Goal: Task Accomplishment & Management: Manage account settings

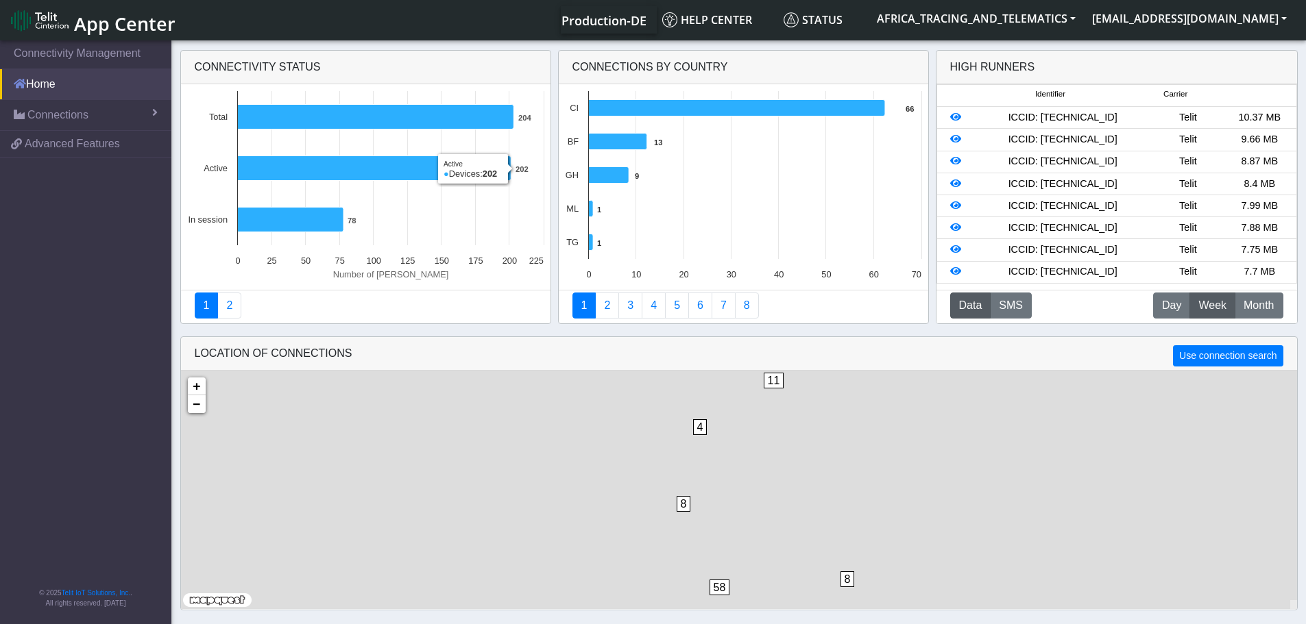
click at [60, 72] on link "Home" at bounding box center [85, 84] width 171 height 30
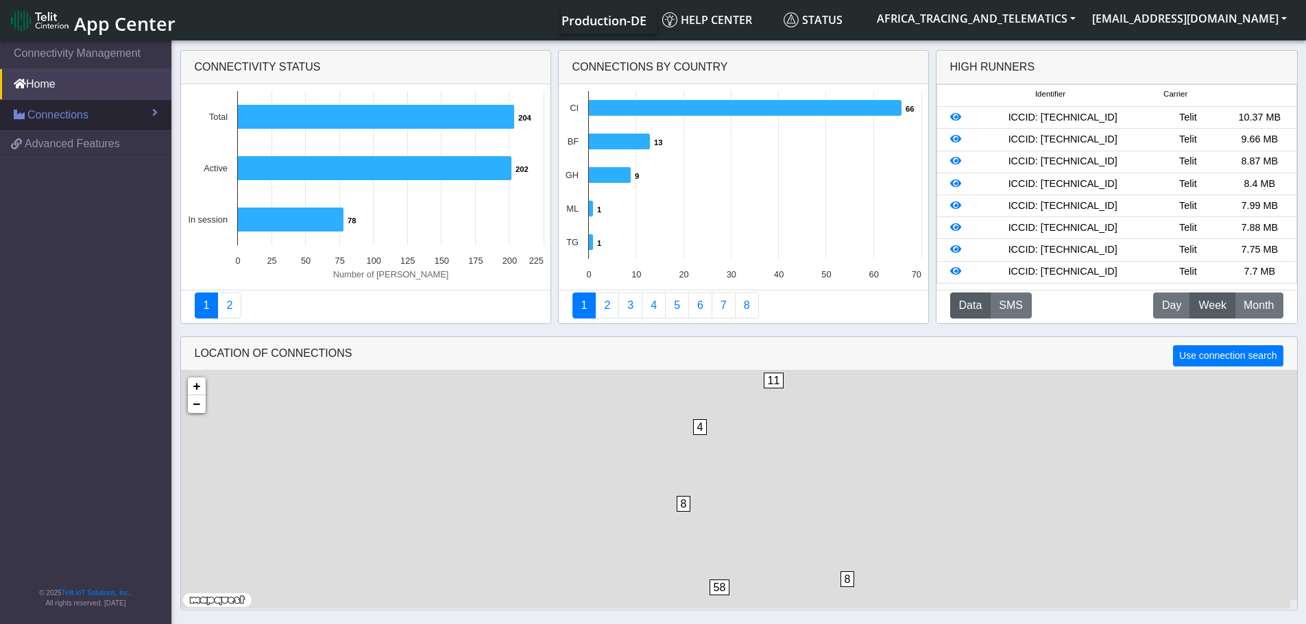
click at [63, 112] on span "Connections" at bounding box center [57, 115] width 61 height 16
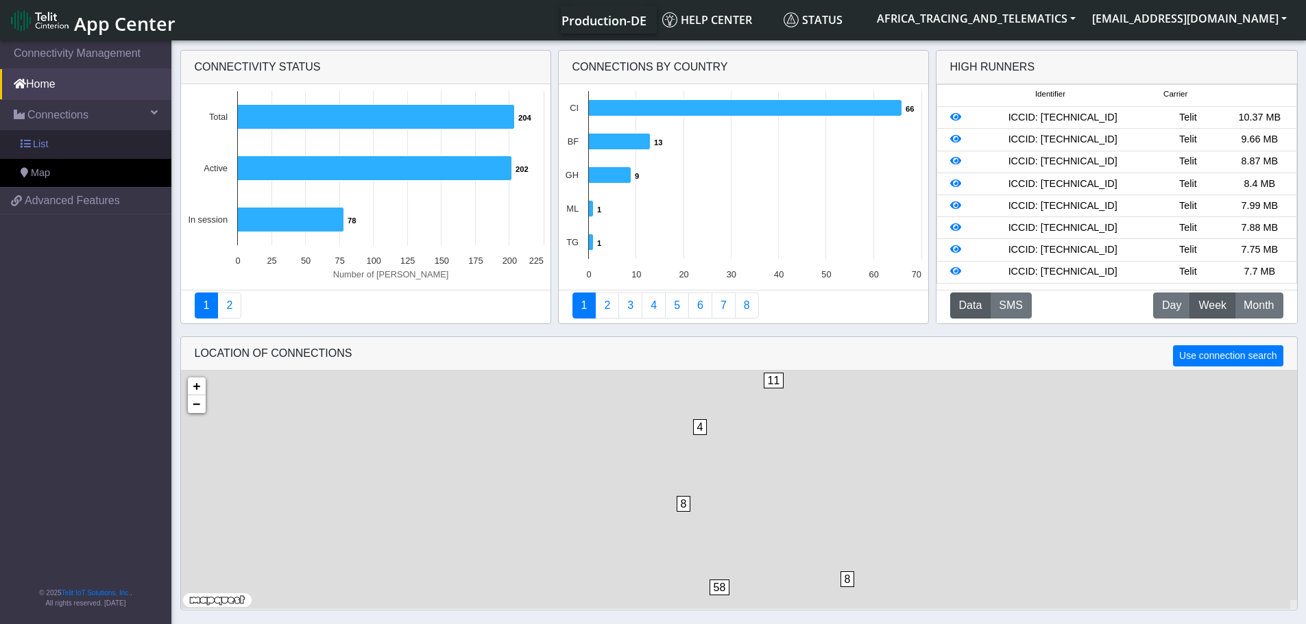
click at [63, 141] on link "List" at bounding box center [85, 144] width 171 height 29
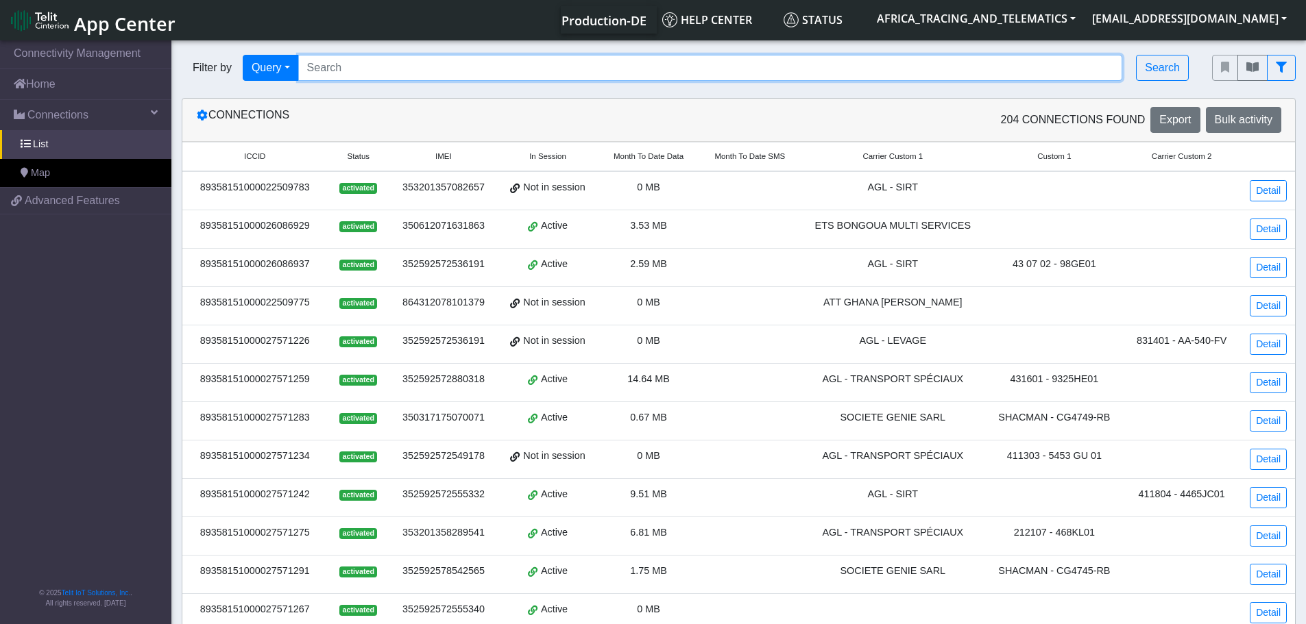
click at [418, 68] on input "Search..." at bounding box center [710, 68] width 825 height 26
paste input "89358151000027572455"
type input "89358151000027572455"
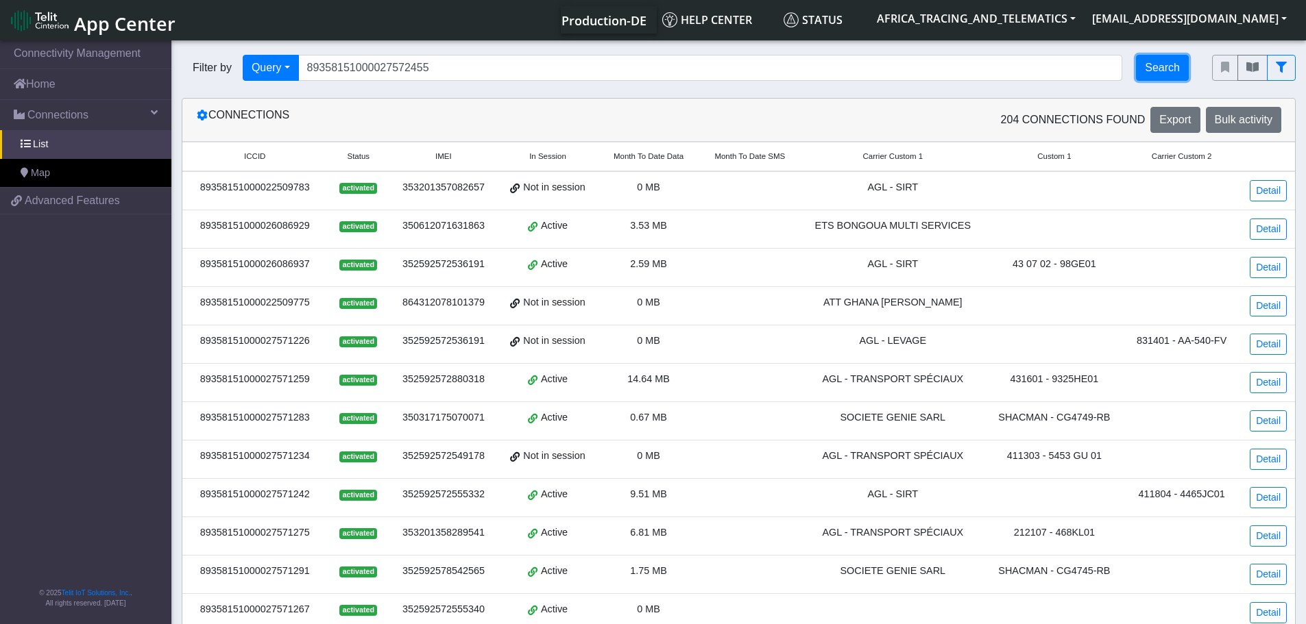
click at [1164, 68] on button "Search" at bounding box center [1162, 68] width 53 height 26
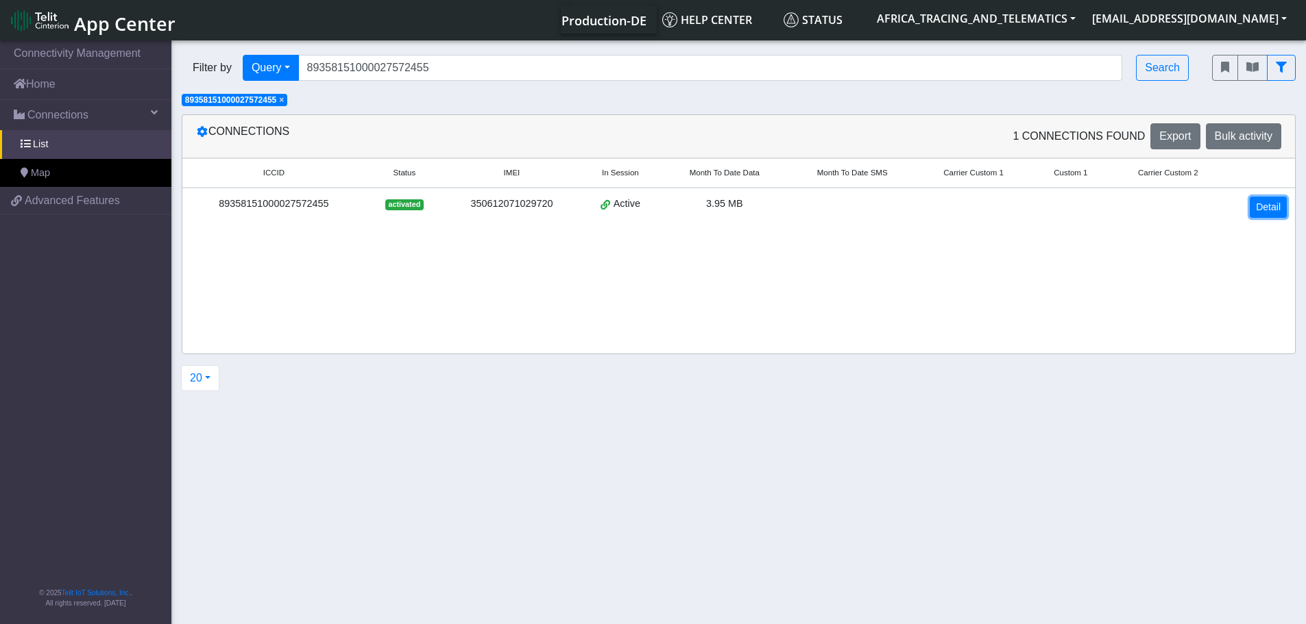
click at [1273, 208] on link "Detail" at bounding box center [1268, 207] width 37 height 21
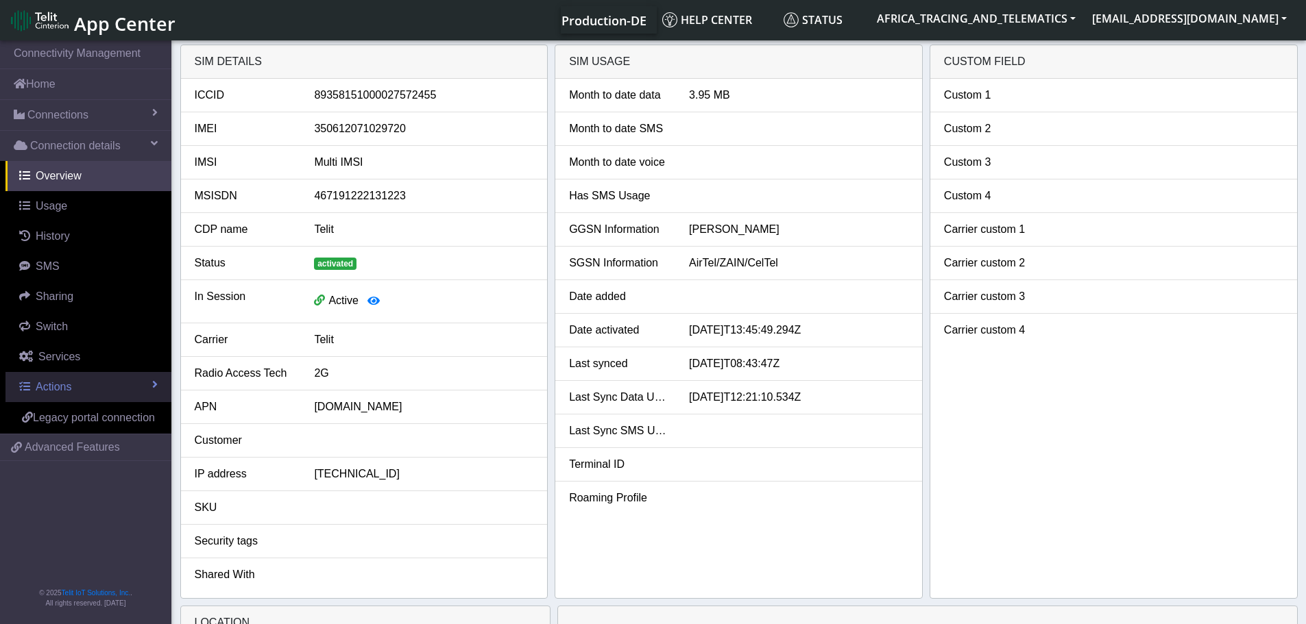
click at [61, 391] on span "Actions" at bounding box center [54, 387] width 36 height 12
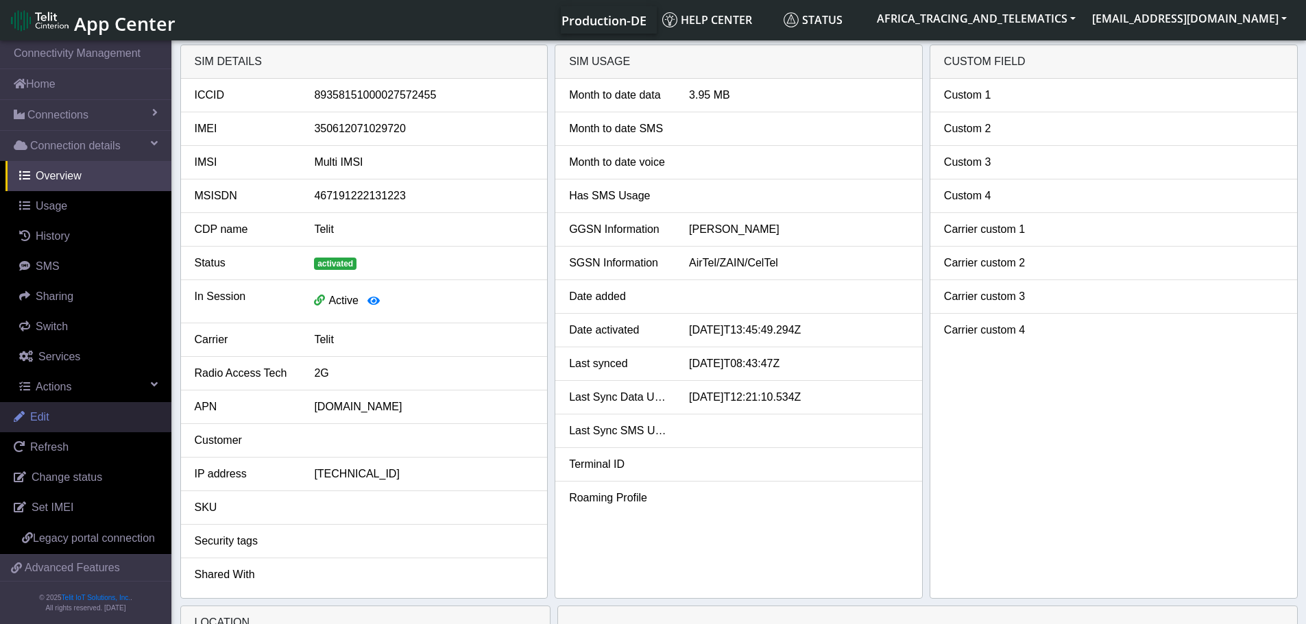
click at [54, 413] on link "Edit" at bounding box center [85, 417] width 171 height 30
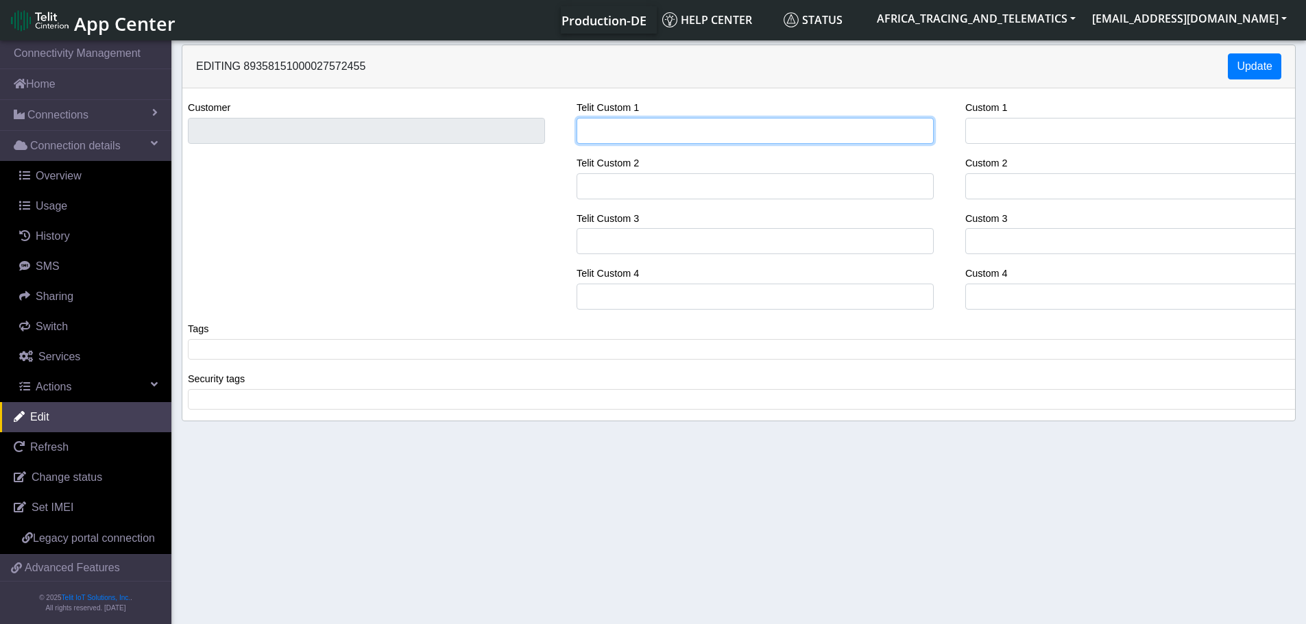
click at [633, 128] on input "Telit Custom 1" at bounding box center [755, 131] width 357 height 26
type input "KAMTAR"
click at [307, 348] on span at bounding box center [744, 349] width 1104 height 12
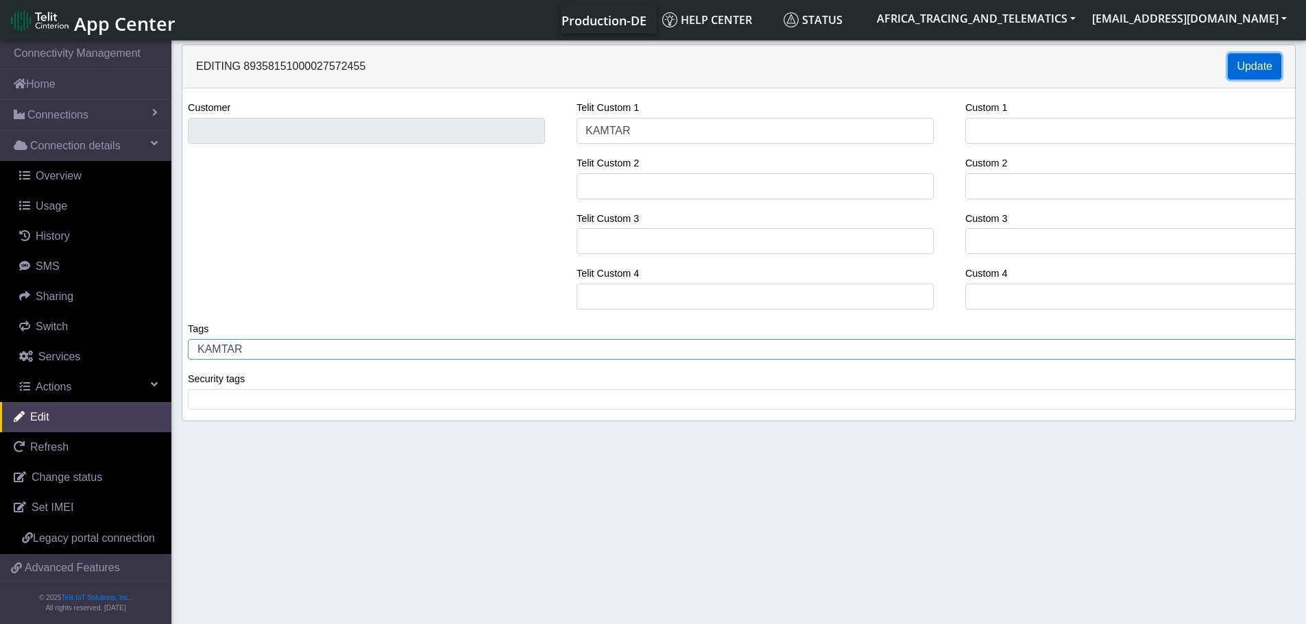
click at [1257, 55] on button "Update" at bounding box center [1254, 66] width 53 height 26
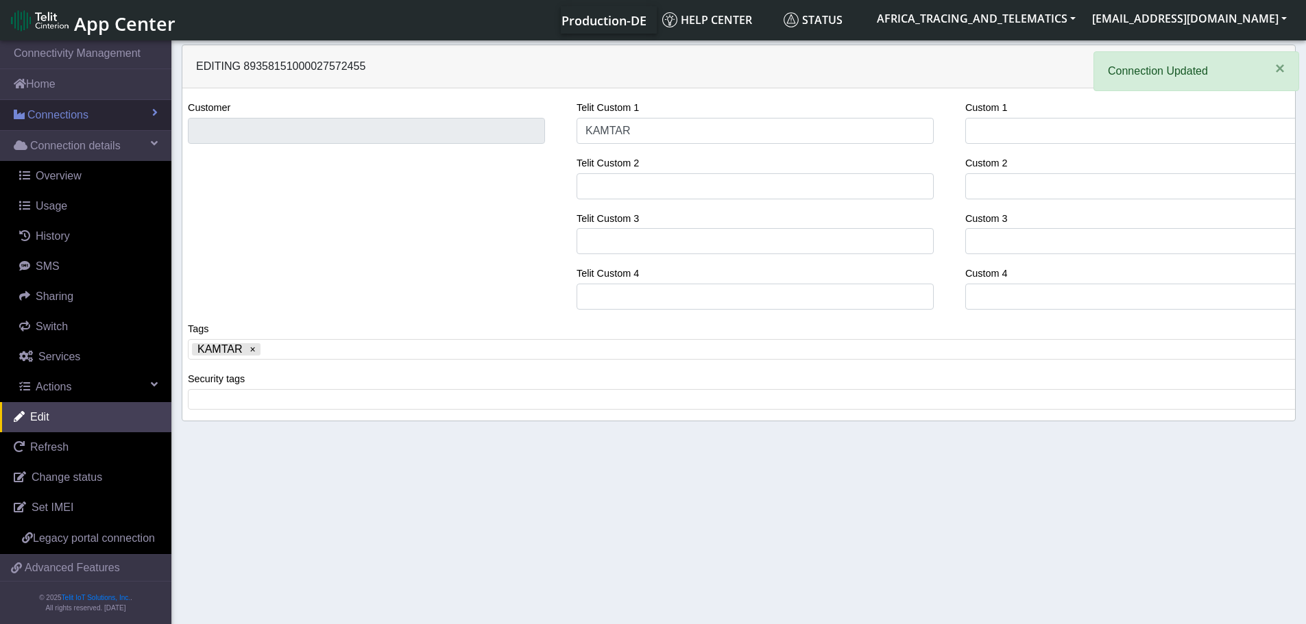
click at [50, 109] on span "Connections" at bounding box center [57, 115] width 61 height 16
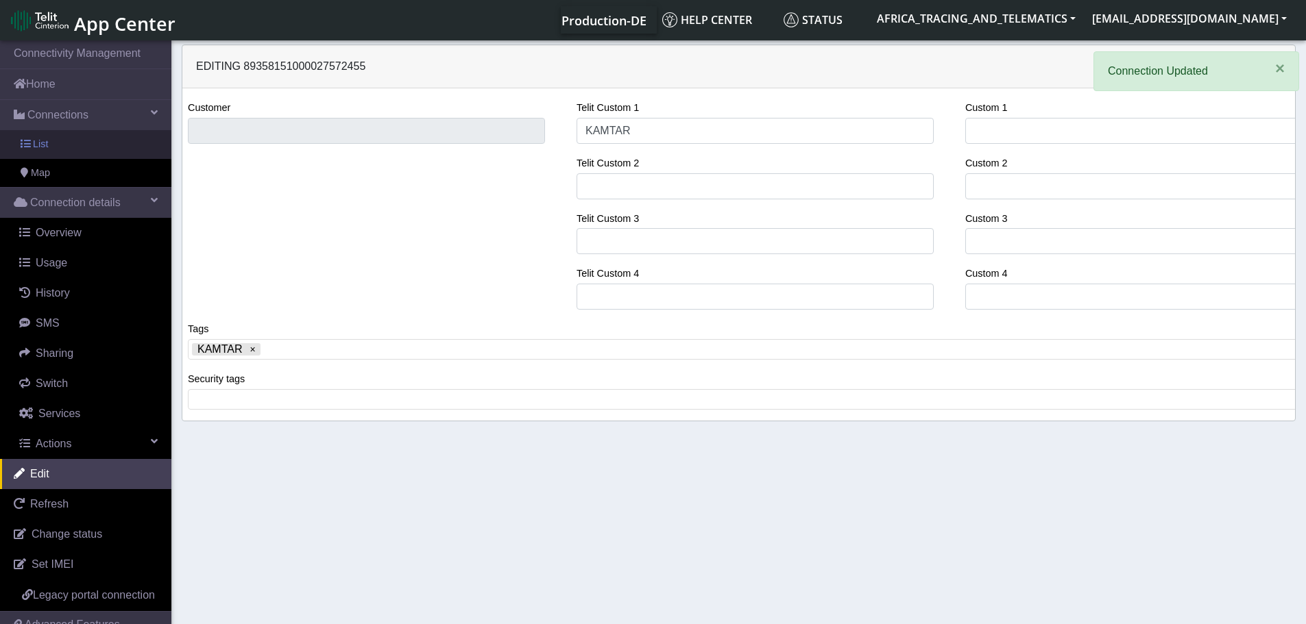
click at [60, 148] on link "List" at bounding box center [85, 144] width 171 height 29
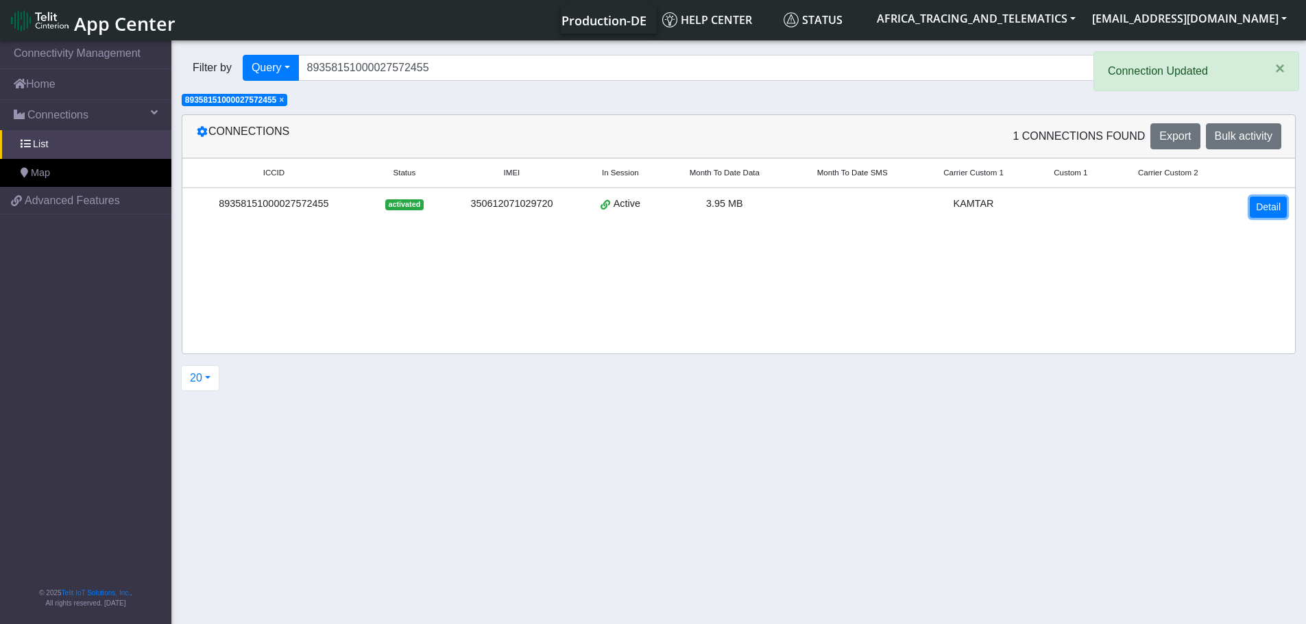
click at [1284, 199] on link "Detail" at bounding box center [1268, 207] width 37 height 21
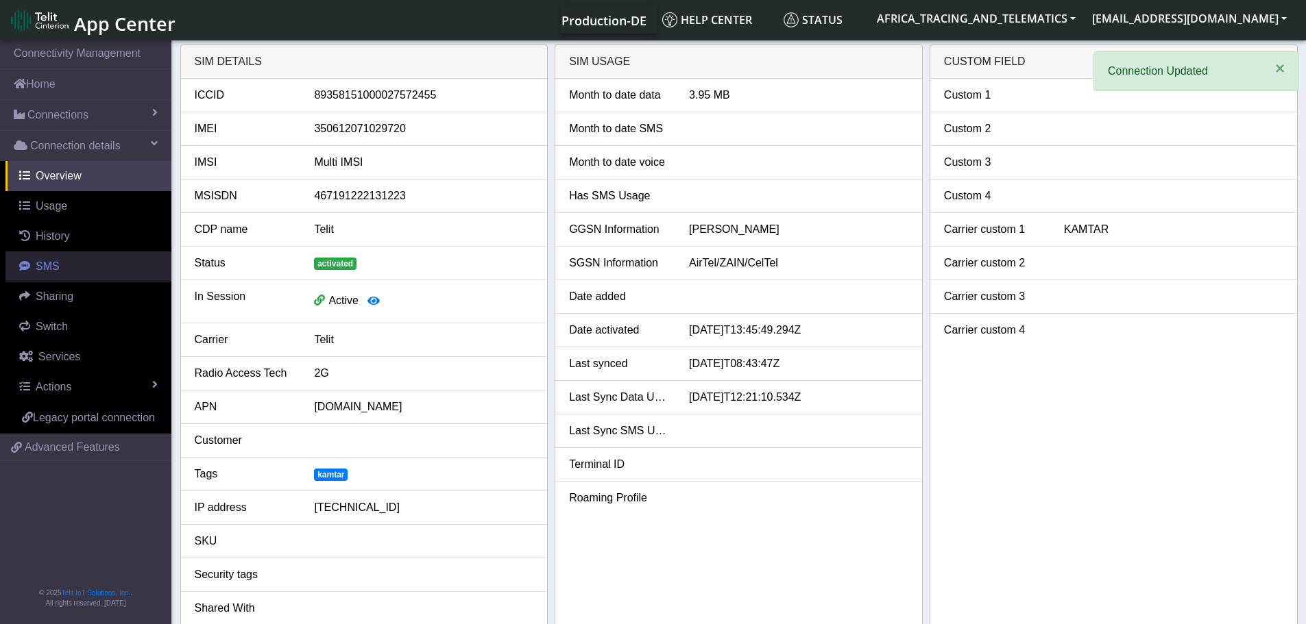
click at [37, 265] on span "SMS" at bounding box center [48, 266] width 24 height 12
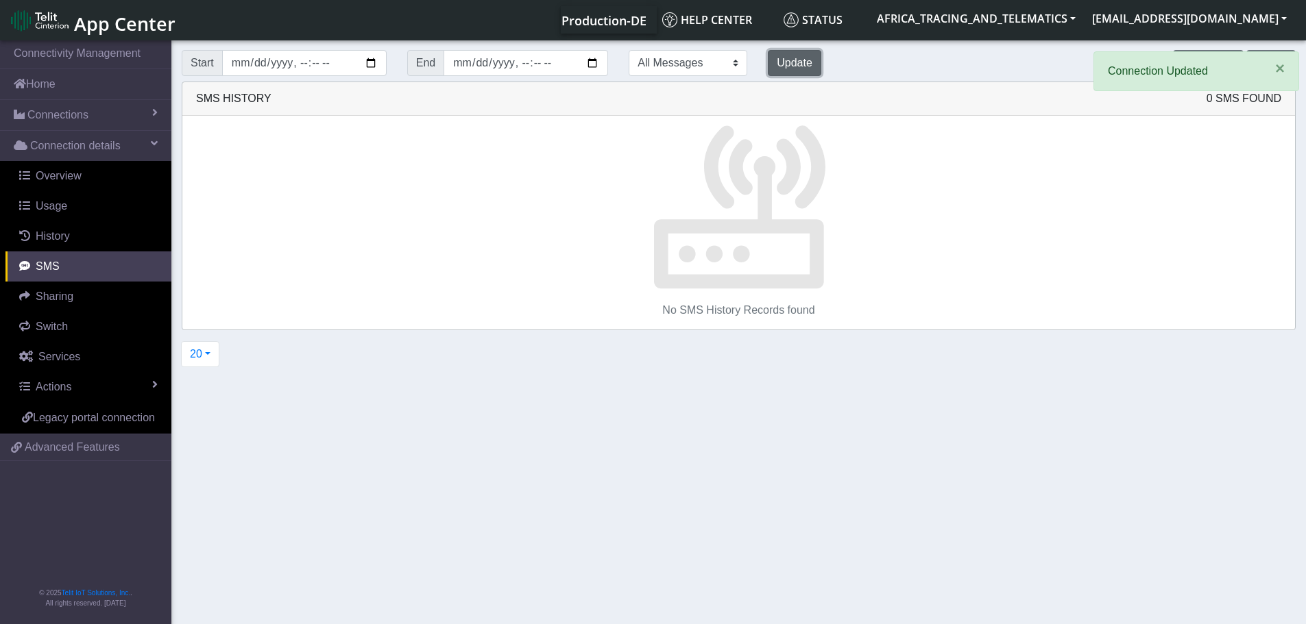
click at [768, 63] on button "Update" at bounding box center [794, 63] width 53 height 26
click at [1282, 66] on span "×" at bounding box center [1280, 68] width 10 height 19
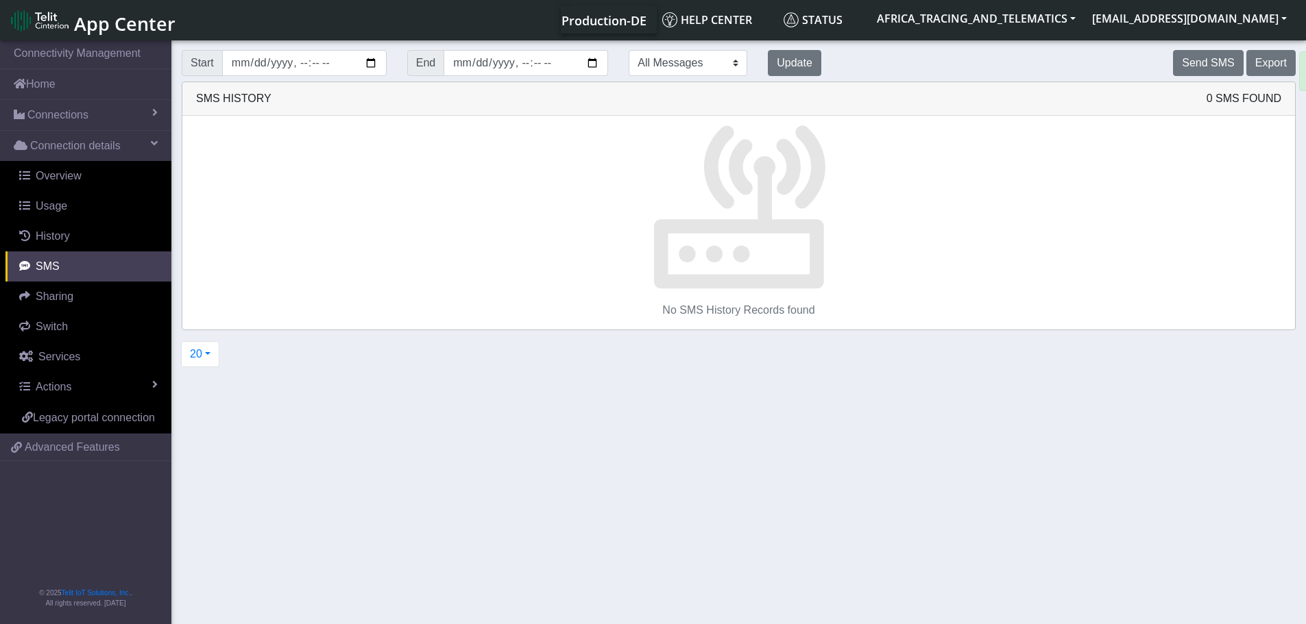
click at [1184, 64] on div "× Connection Updated" at bounding box center [1196, 76] width 206 height 51
click at [1188, 54] on button "Send SMS" at bounding box center [1208, 63] width 70 height 26
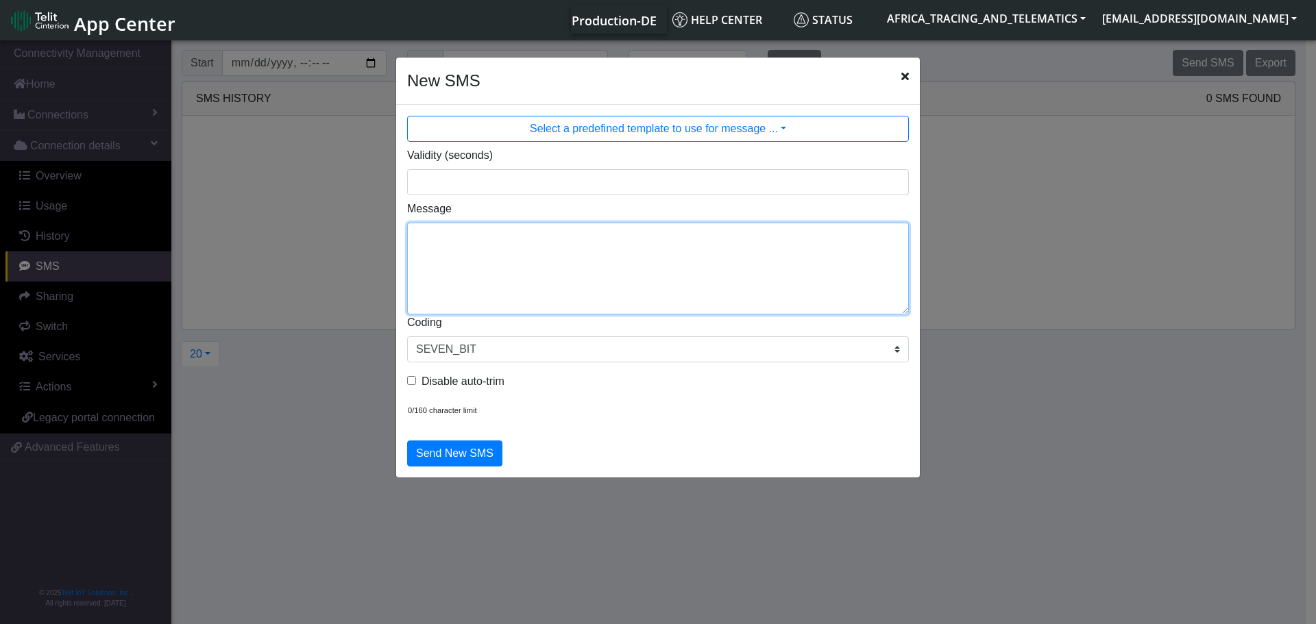
click at [618, 285] on textarea "Message" at bounding box center [658, 269] width 502 height 92
type textarea "F M ggps"
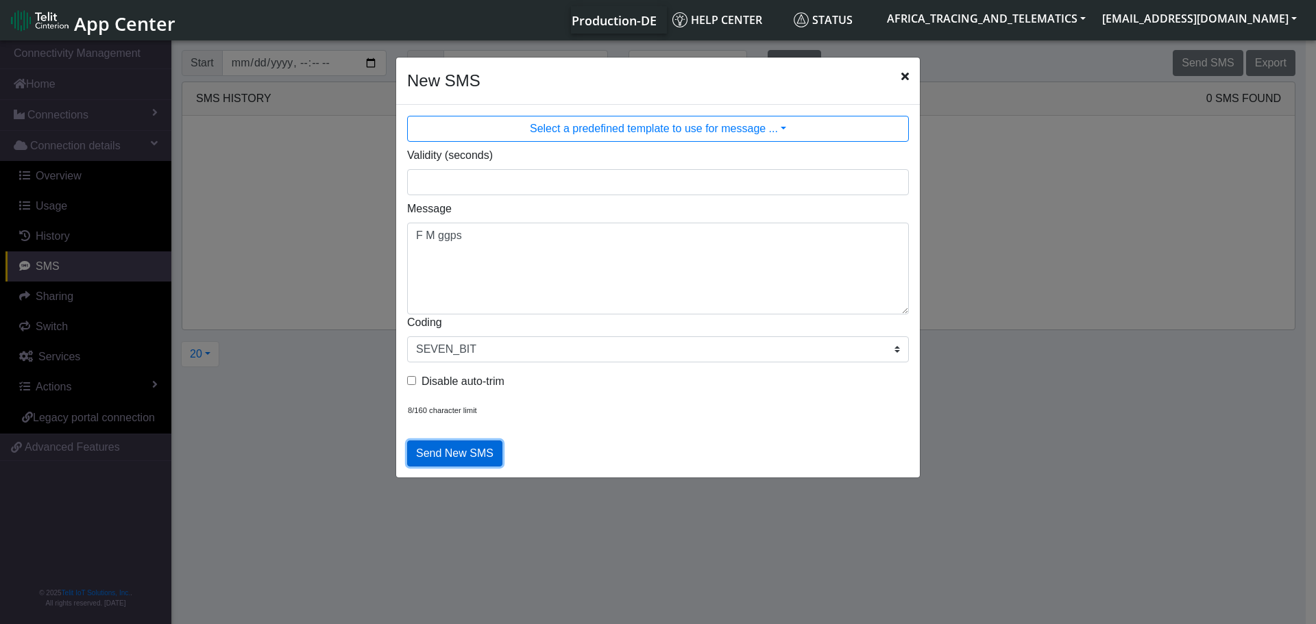
click at [447, 449] on button "Send New SMS" at bounding box center [454, 454] width 95 height 26
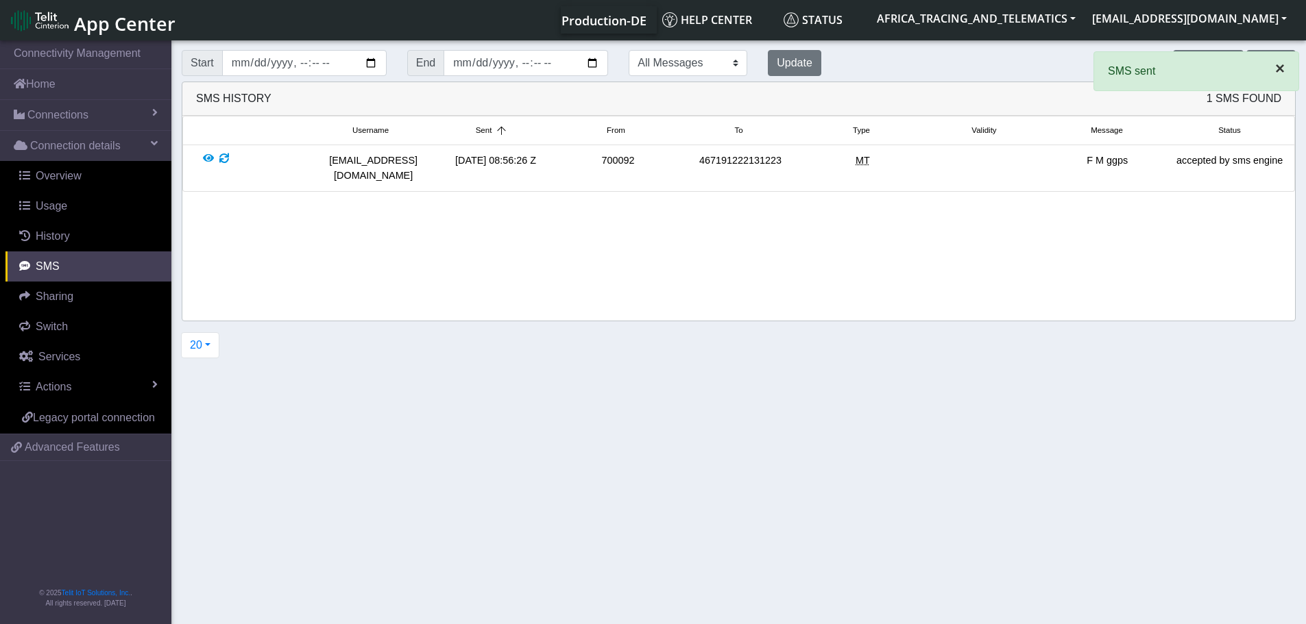
click at [1280, 67] on span "×" at bounding box center [1280, 68] width 10 height 19
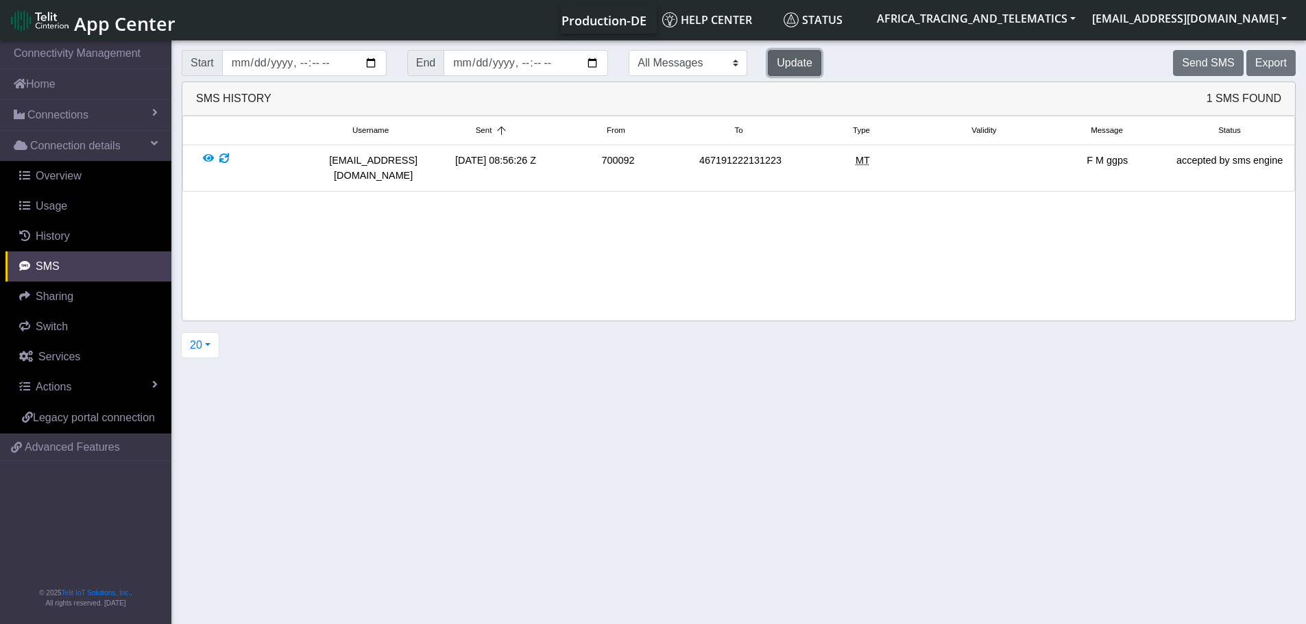
click at [768, 66] on button "Update" at bounding box center [794, 63] width 53 height 26
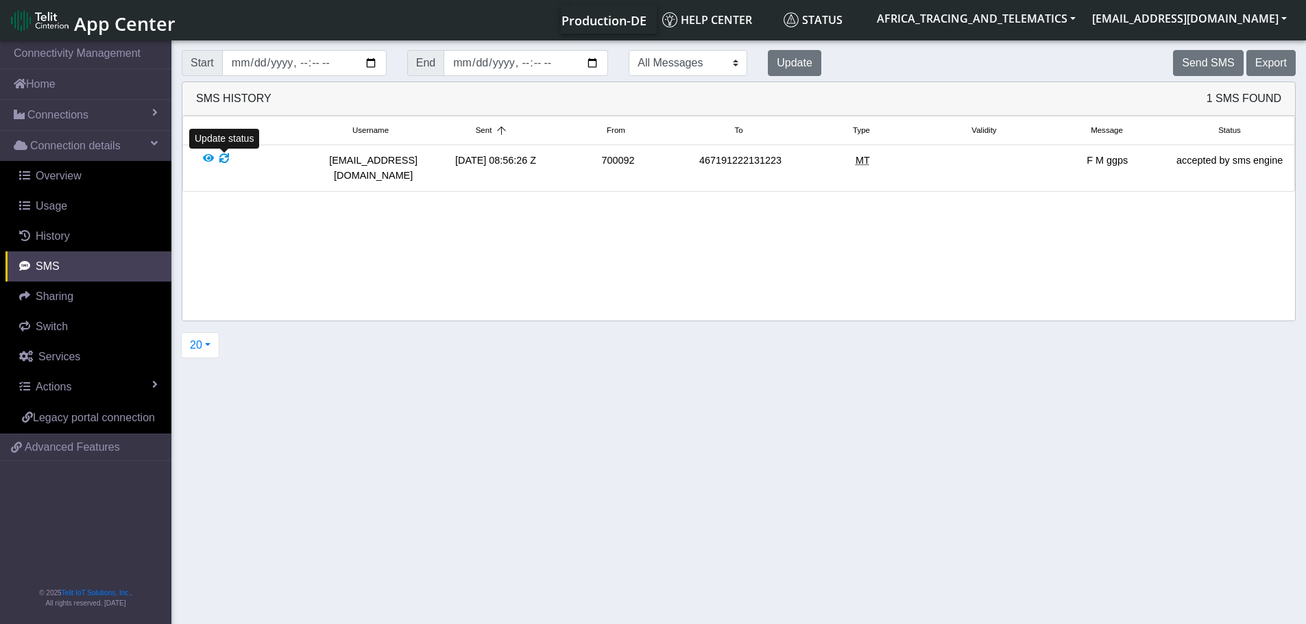
click at [228, 156] on div at bounding box center [224, 168] width 10 height 29
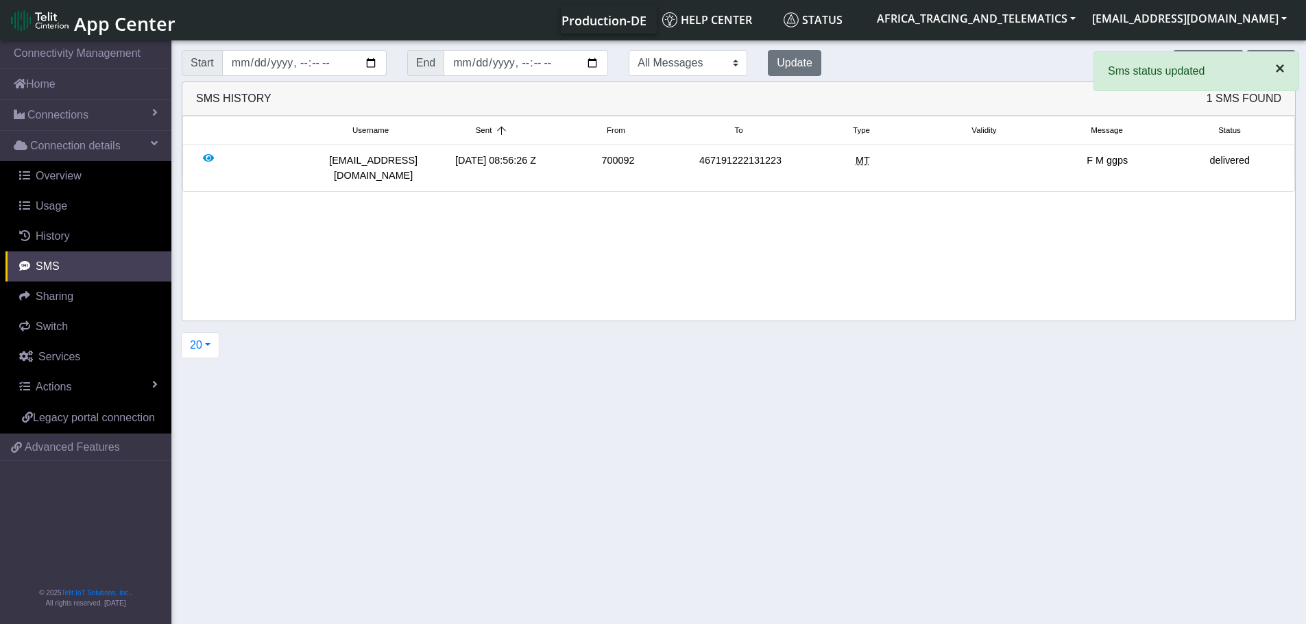
click at [1280, 67] on span "×" at bounding box center [1280, 68] width 10 height 19
